Goal: Navigation & Orientation: Find specific page/section

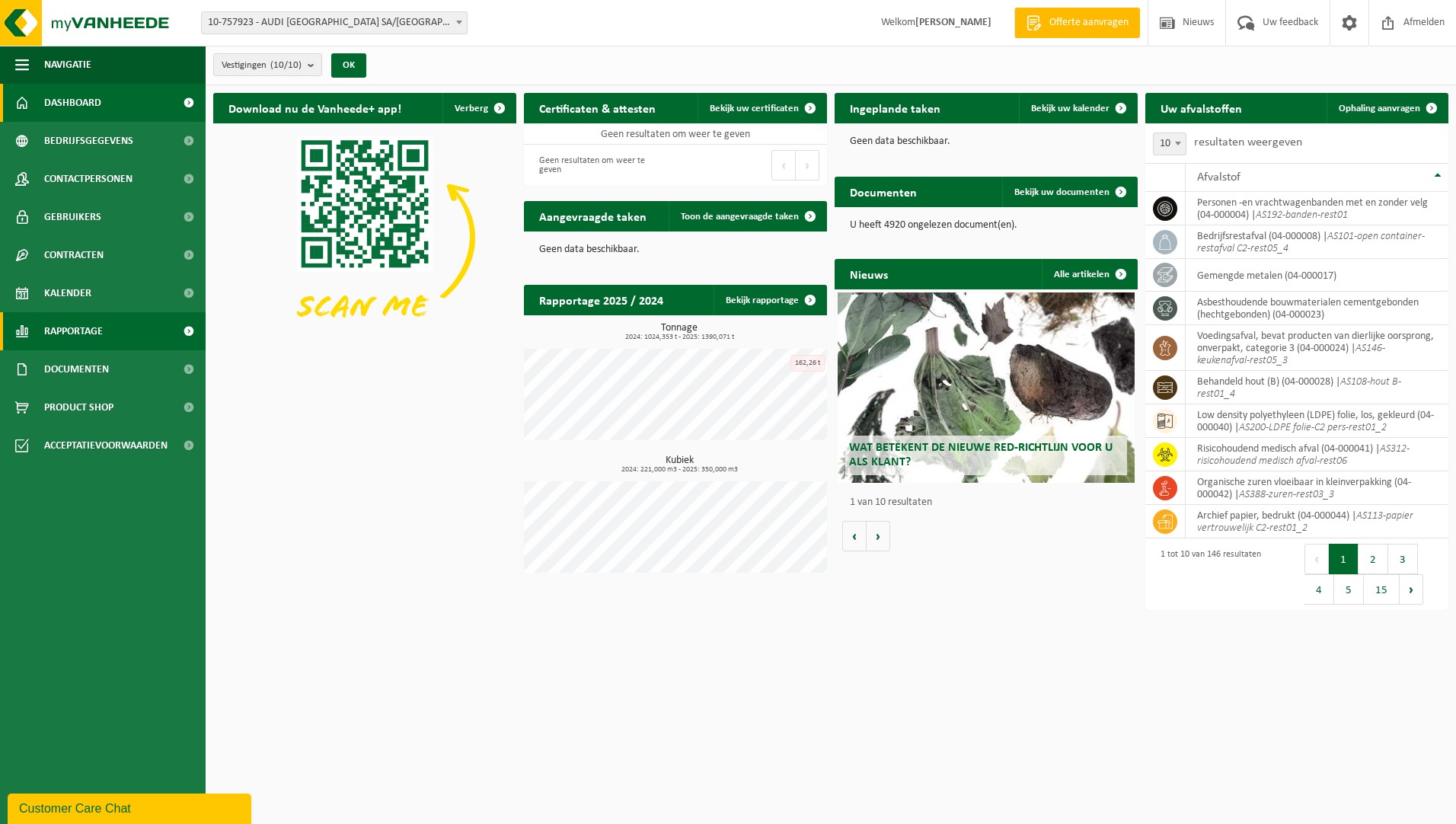
click at [108, 336] on link "Rapportage" at bounding box center [102, 331] width 205 height 38
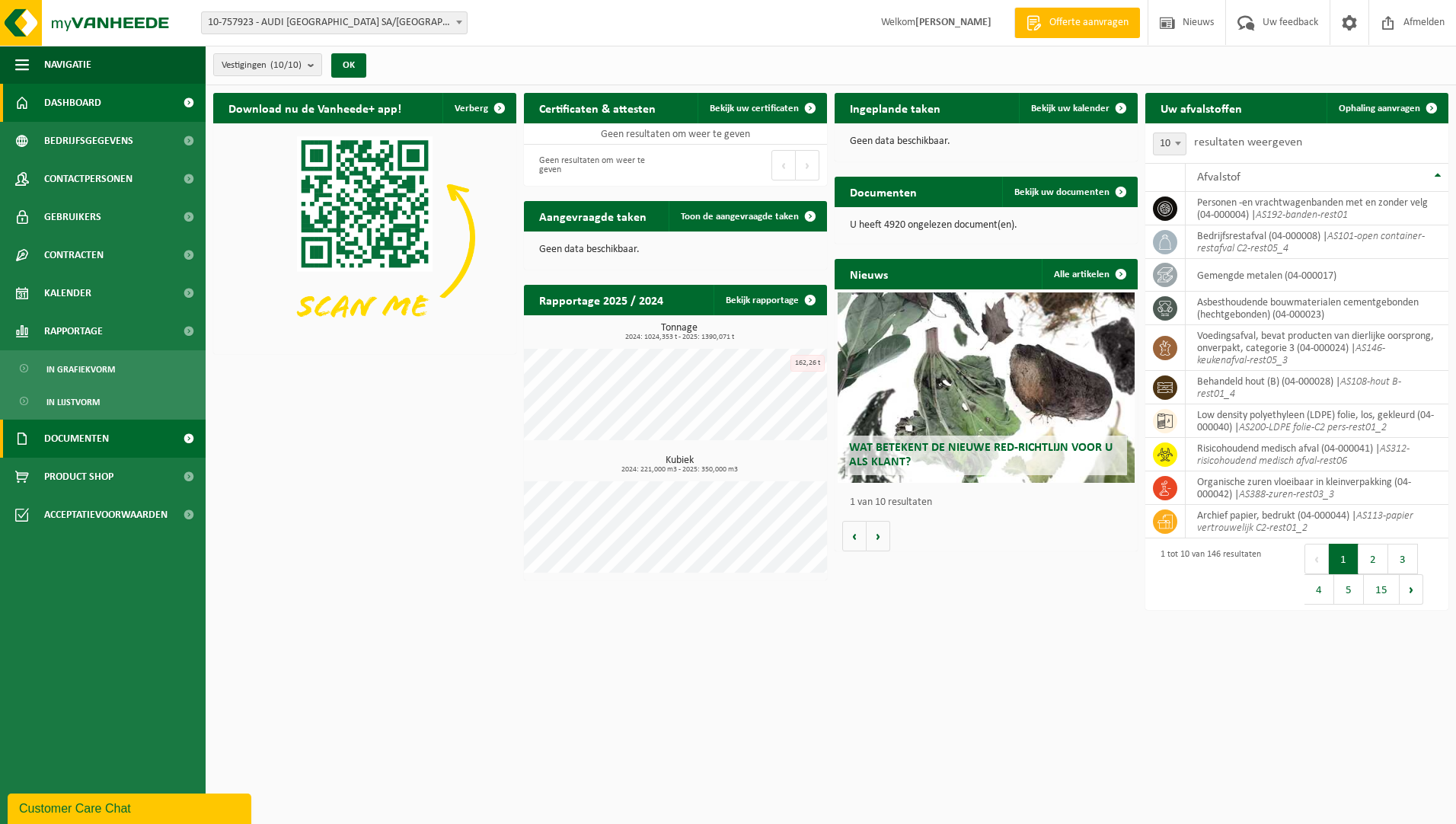
click at [90, 438] on span "Documenten" at bounding box center [76, 438] width 65 height 38
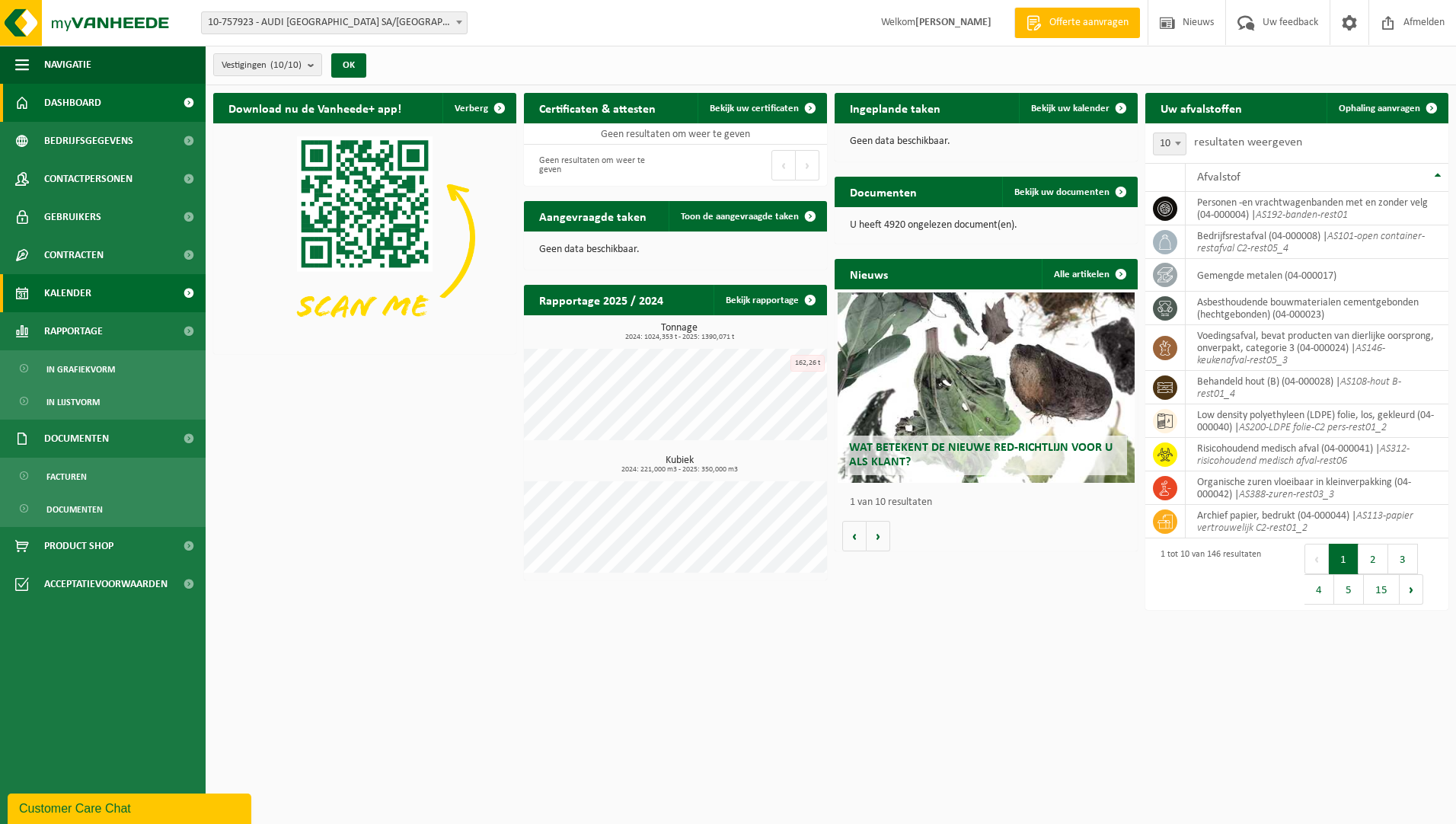
click at [74, 292] on span "Kalender" at bounding box center [67, 293] width 48 height 38
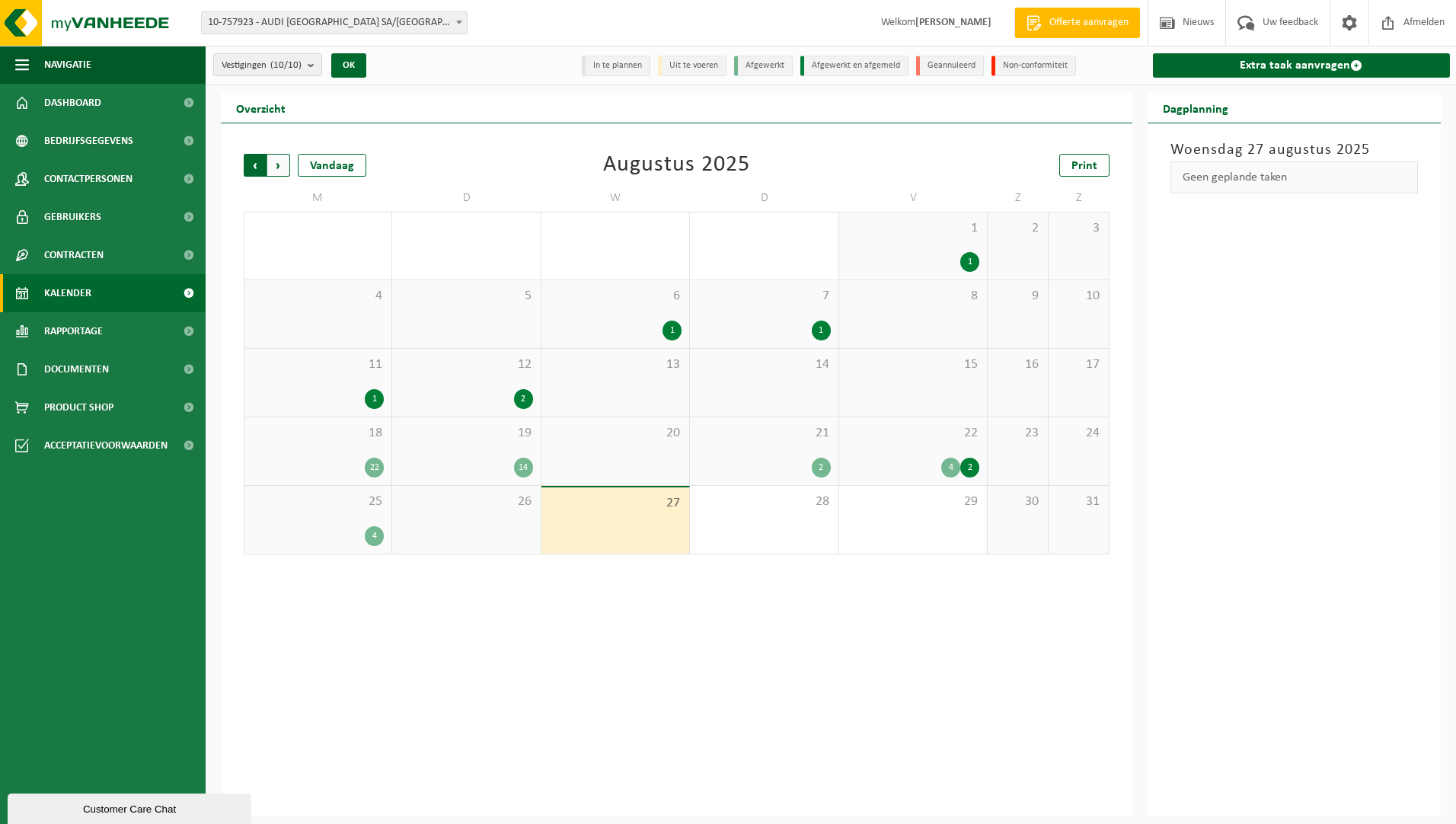
click at [288, 164] on span "Volgende" at bounding box center [278, 165] width 22 height 22
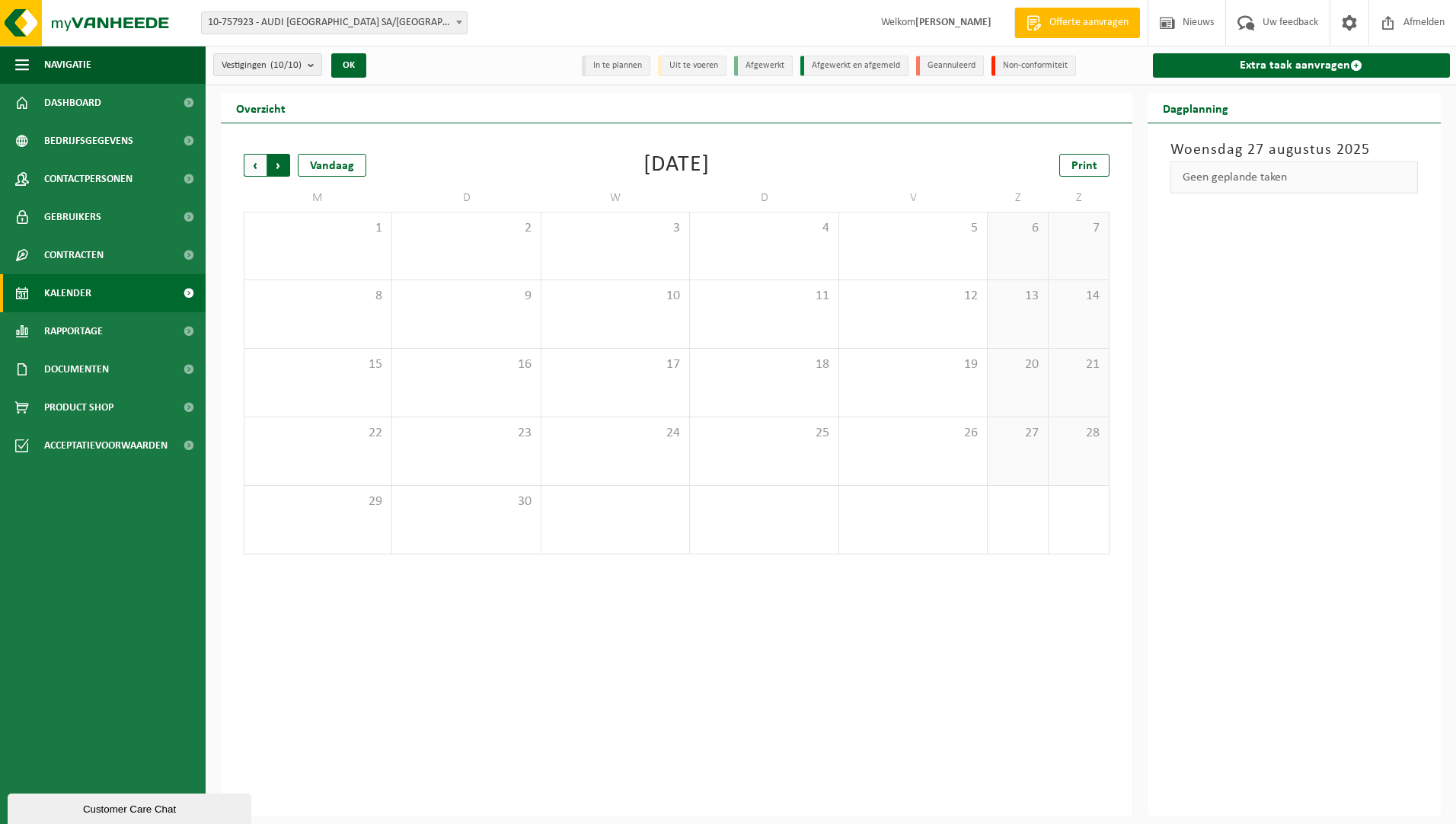
click at [257, 165] on span "Vorige" at bounding box center [255, 165] width 22 height 22
